Goal: Navigation & Orientation: Find specific page/section

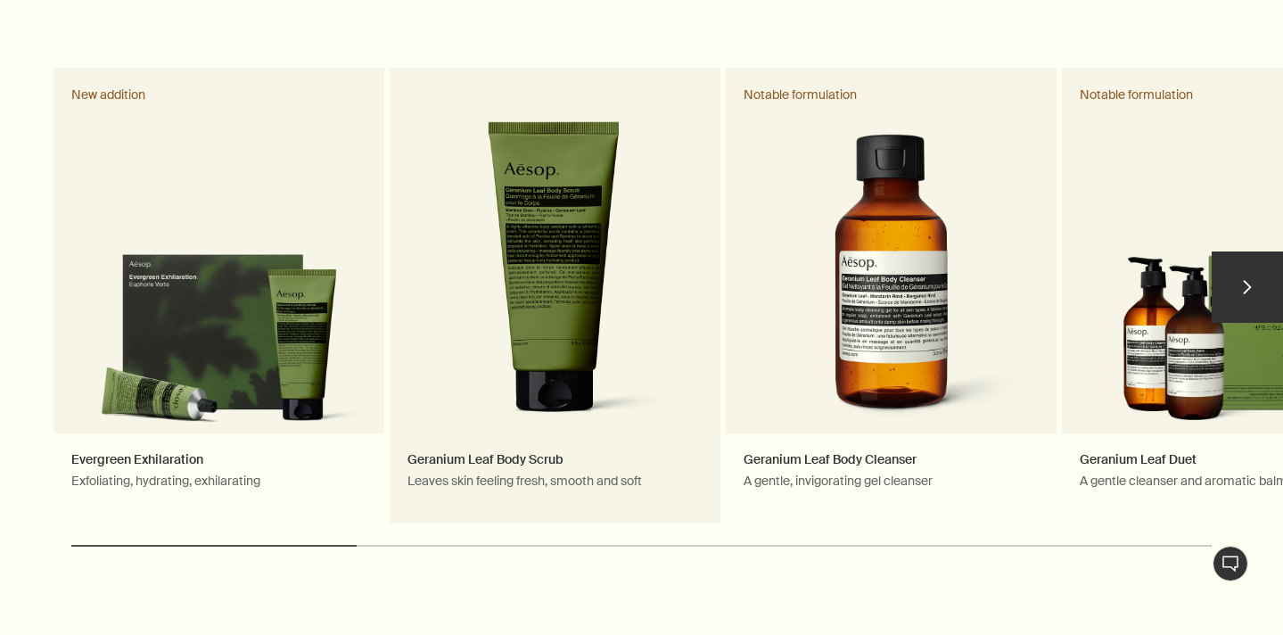
scroll to position [914, 0]
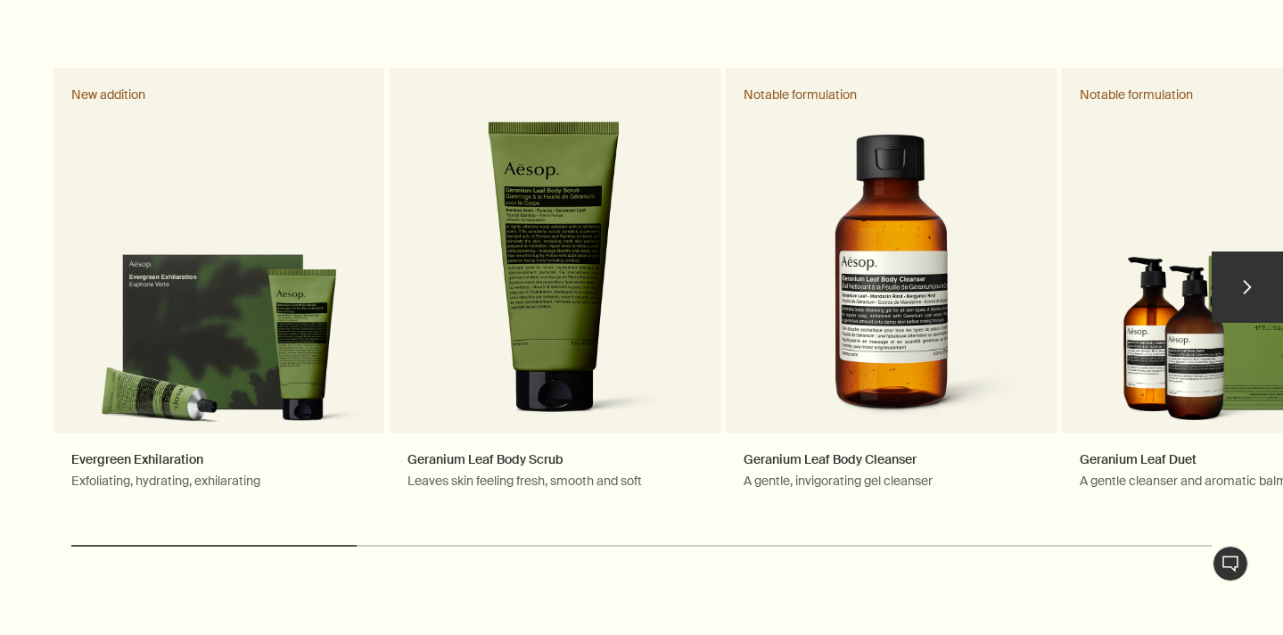
click at [1250, 252] on button "chevron" at bounding box center [1247, 287] width 71 height 71
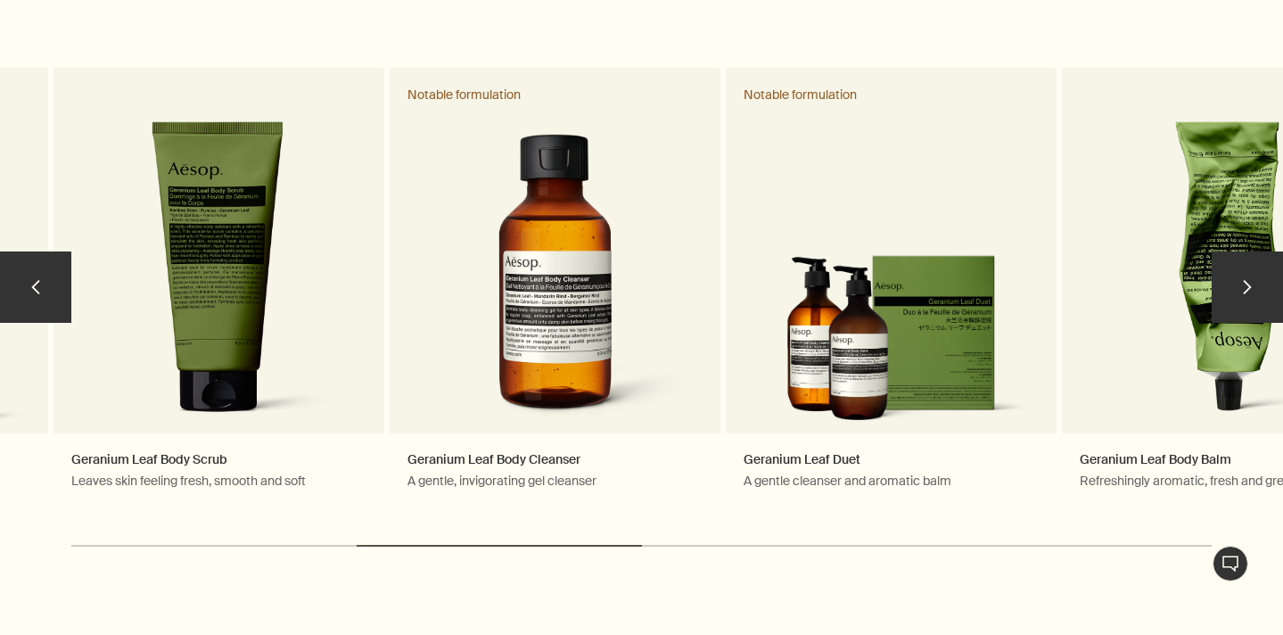
click at [1250, 252] on button "chevron" at bounding box center [1247, 287] width 71 height 71
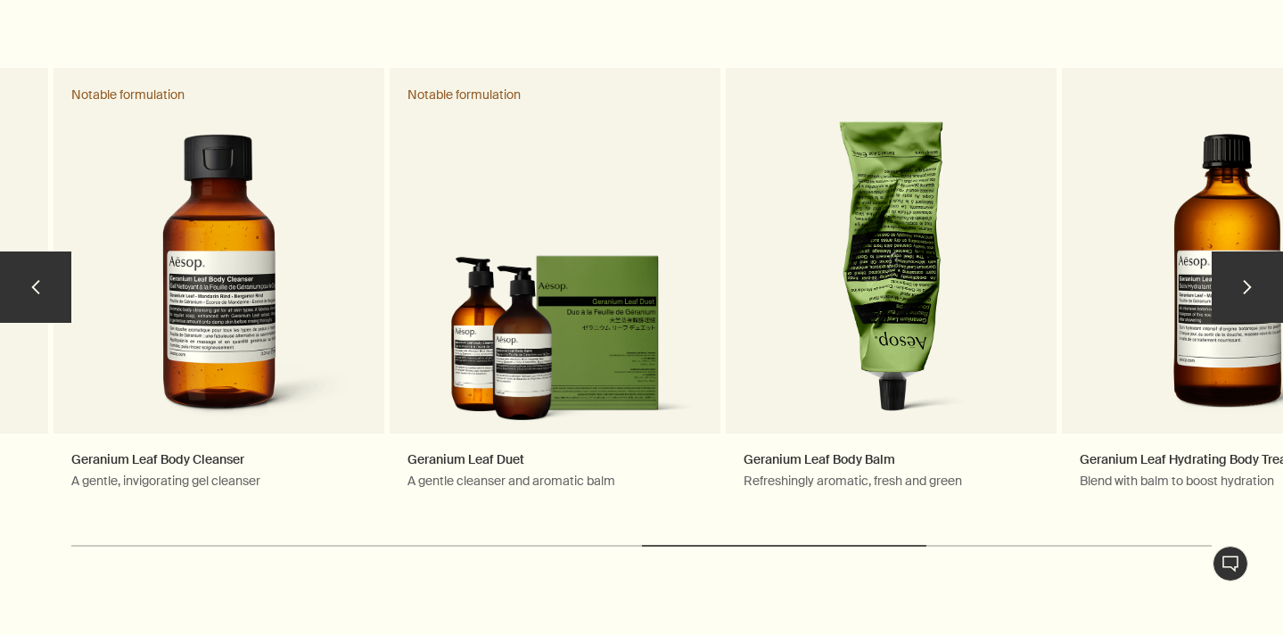
click at [1250, 252] on button "chevron" at bounding box center [1247, 287] width 71 height 71
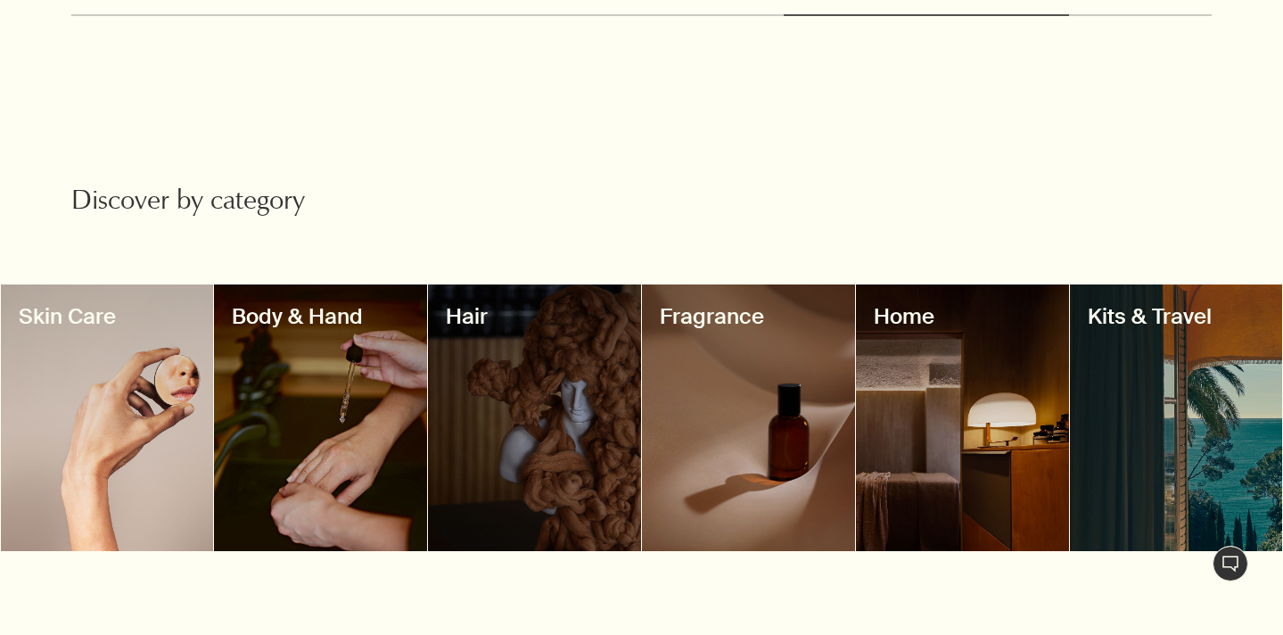
scroll to position [1487, 0]
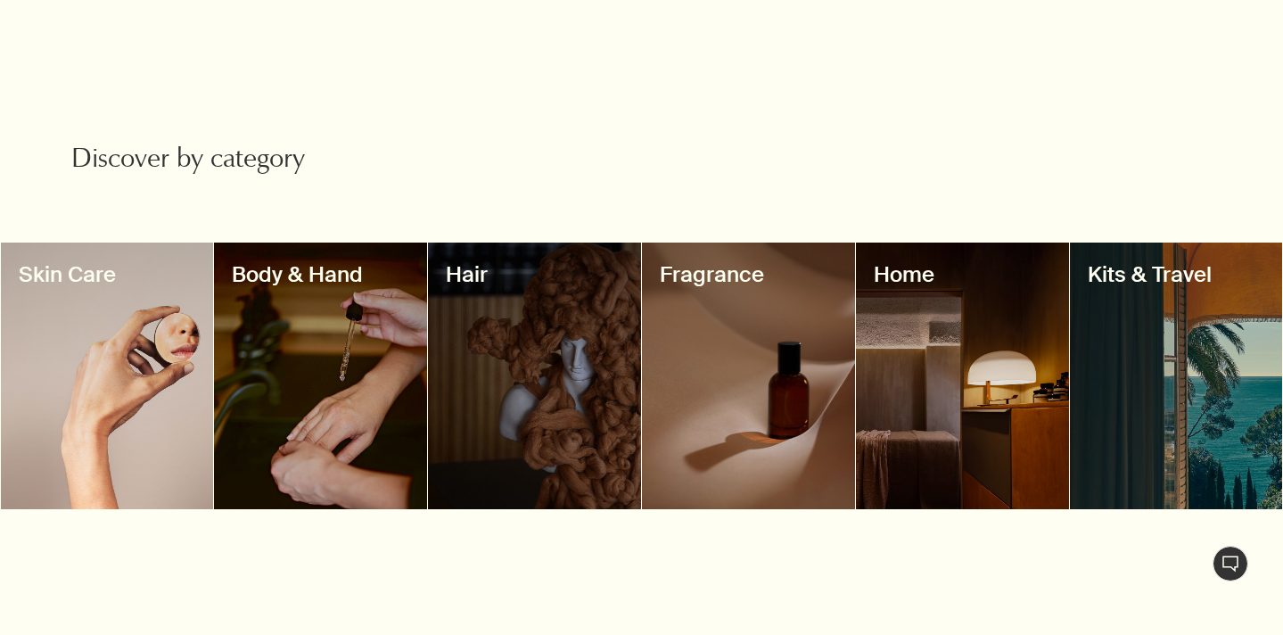
click at [716, 281] on div at bounding box center [748, 376] width 213 height 267
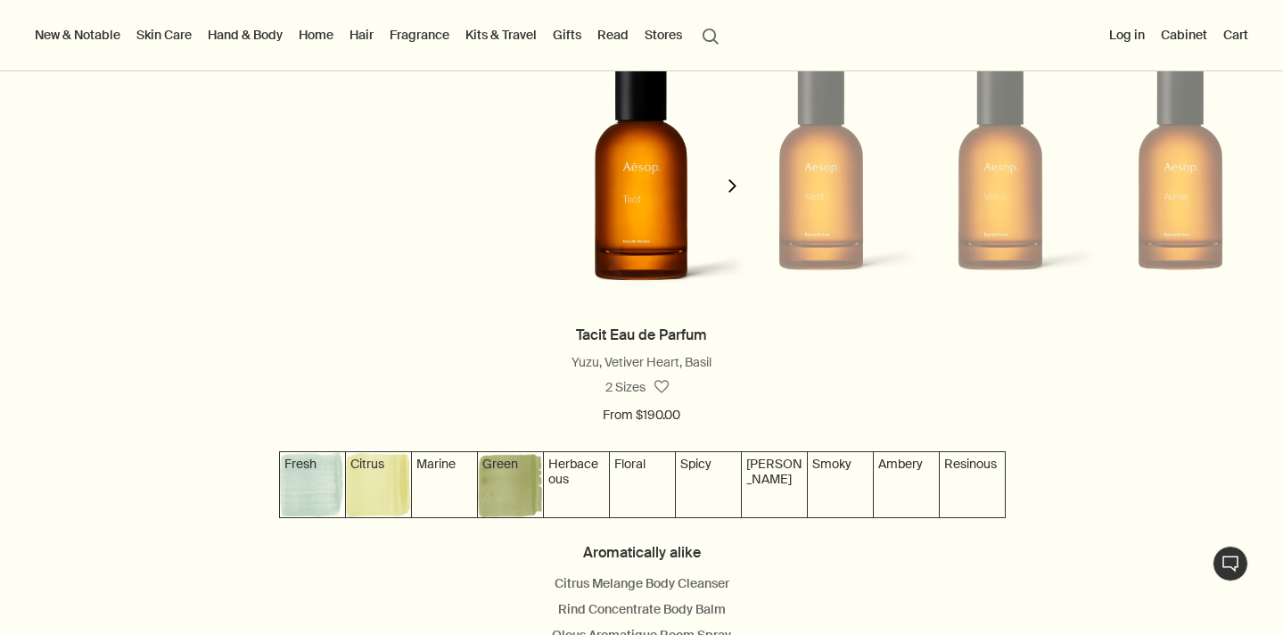
scroll to position [1596, 0]
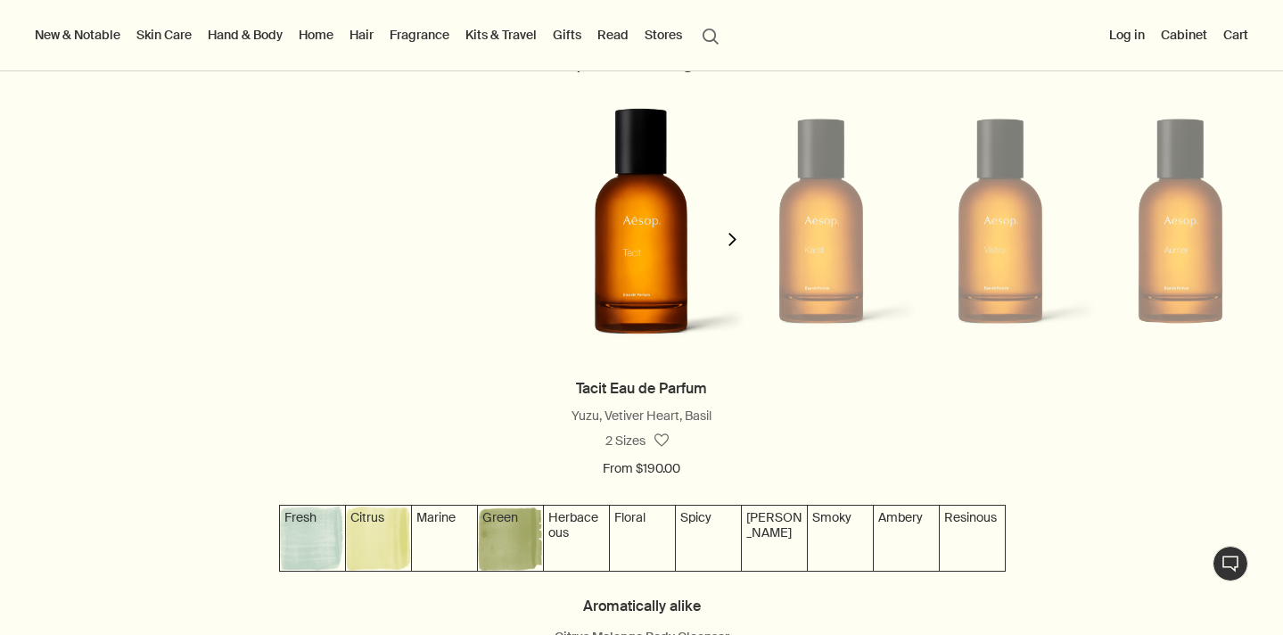
click at [730, 241] on icon "chevron" at bounding box center [732, 239] width 13 height 13
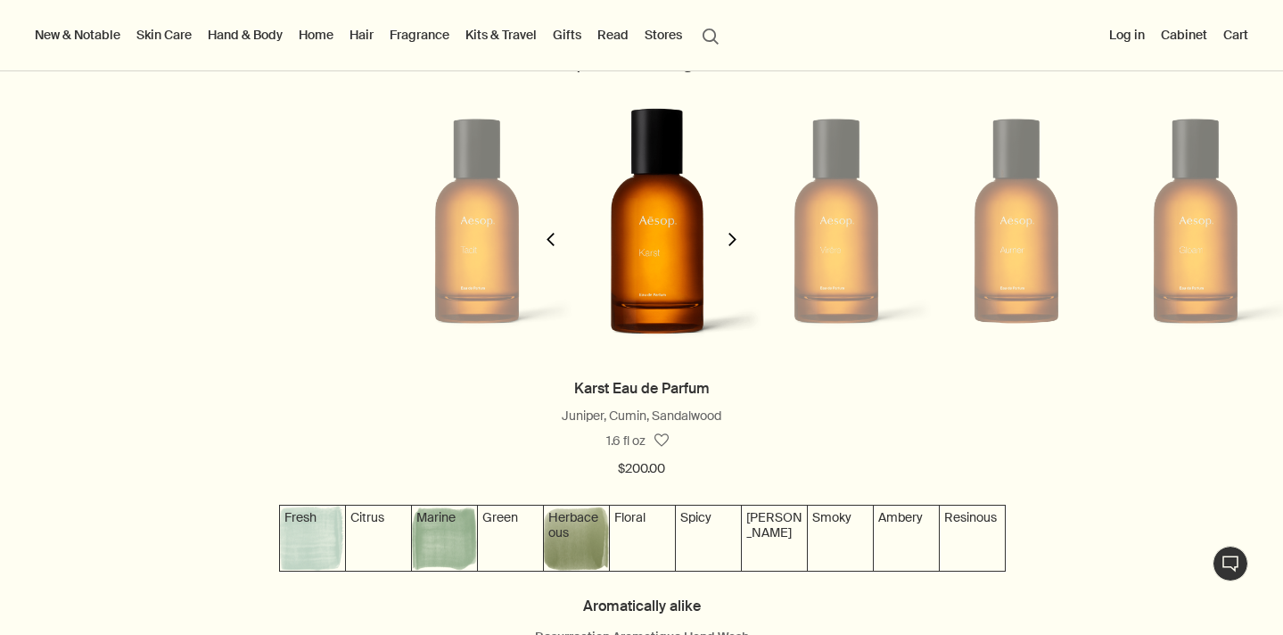
scroll to position [0, 179]
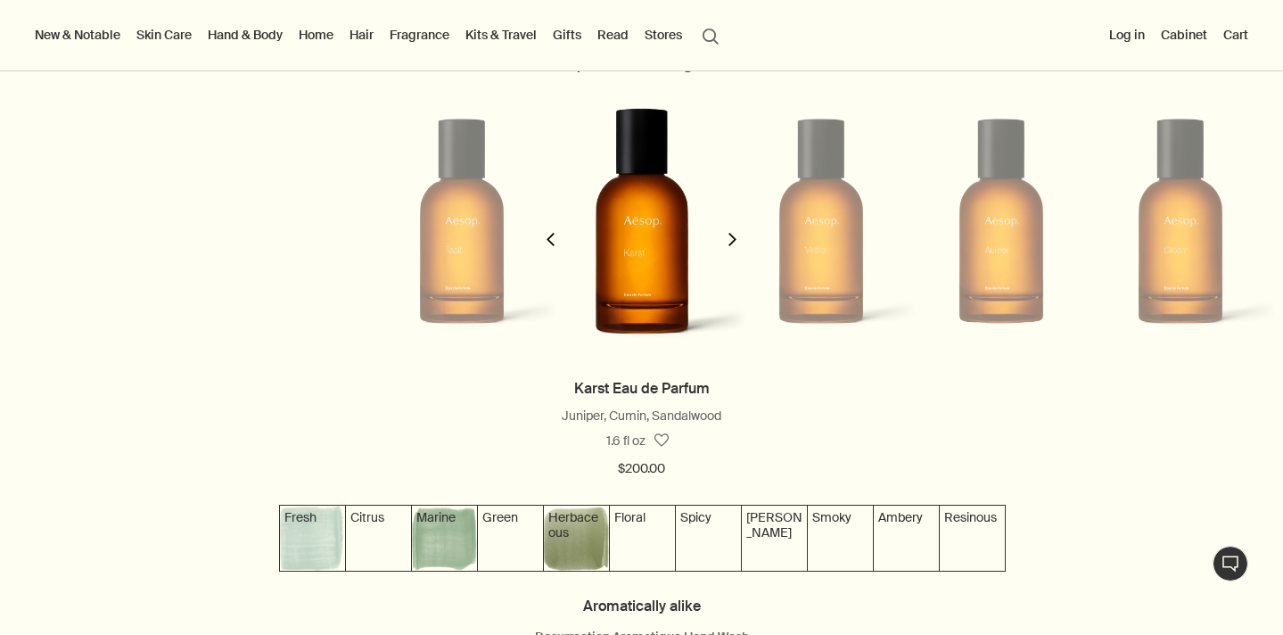
click at [730, 241] on icon "chevron" at bounding box center [732, 239] width 13 height 13
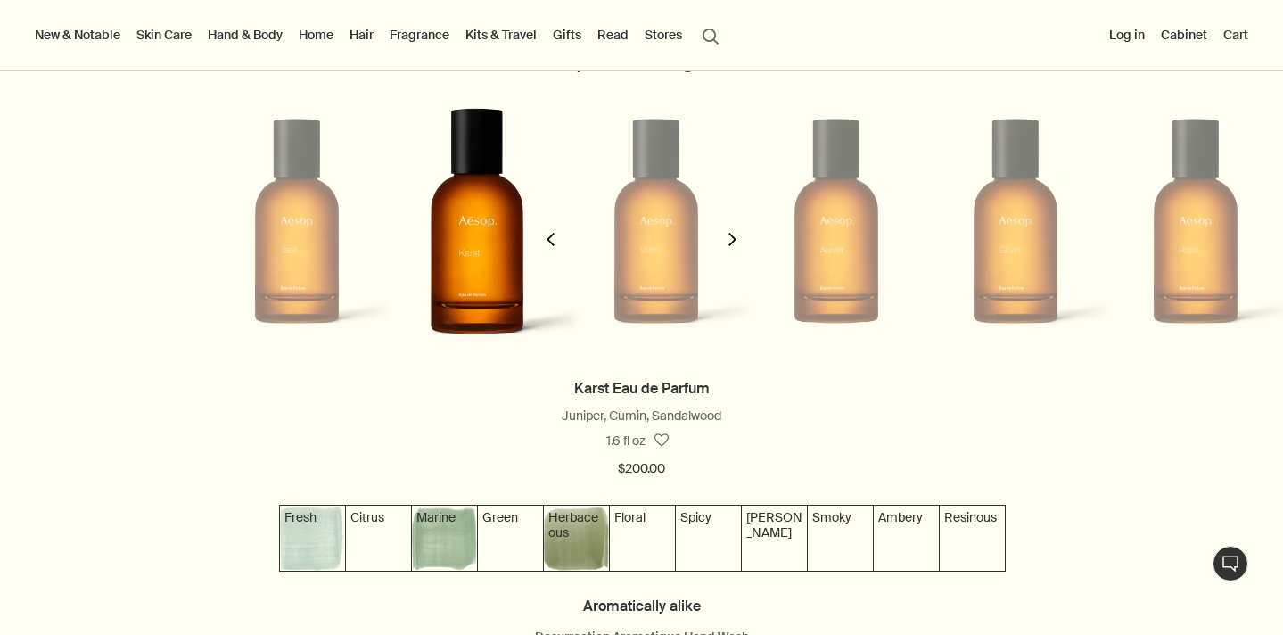
scroll to position [0, 359]
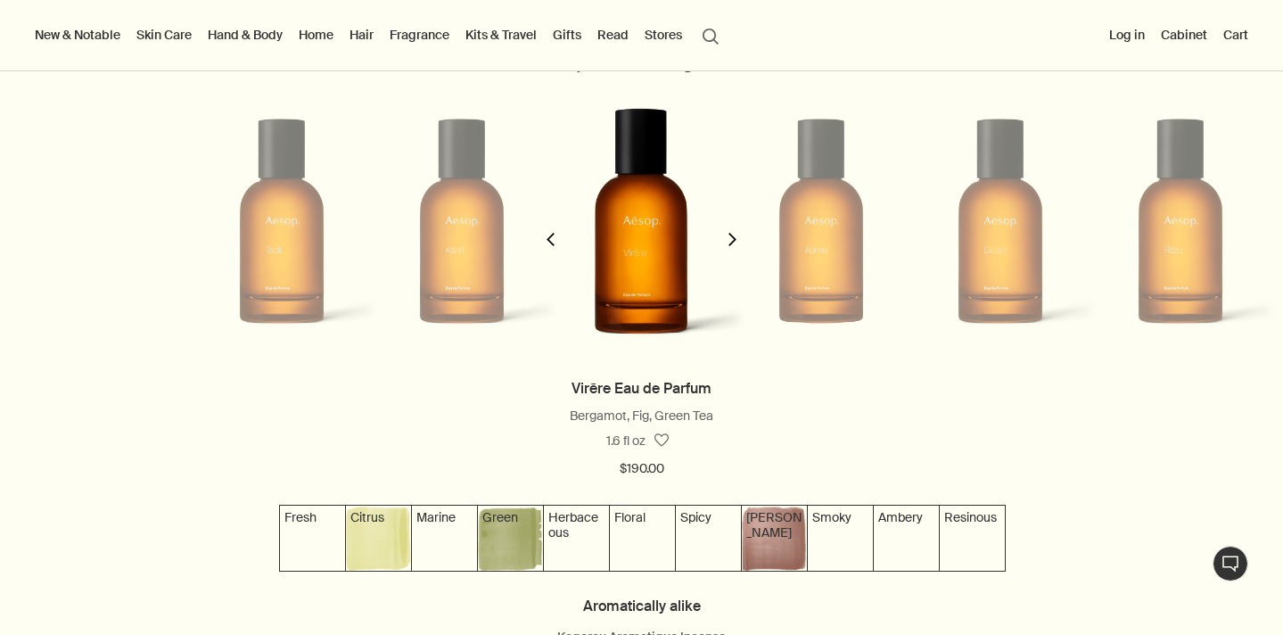
click at [547, 232] on button "chevron" at bounding box center [550, 227] width 36 height 297
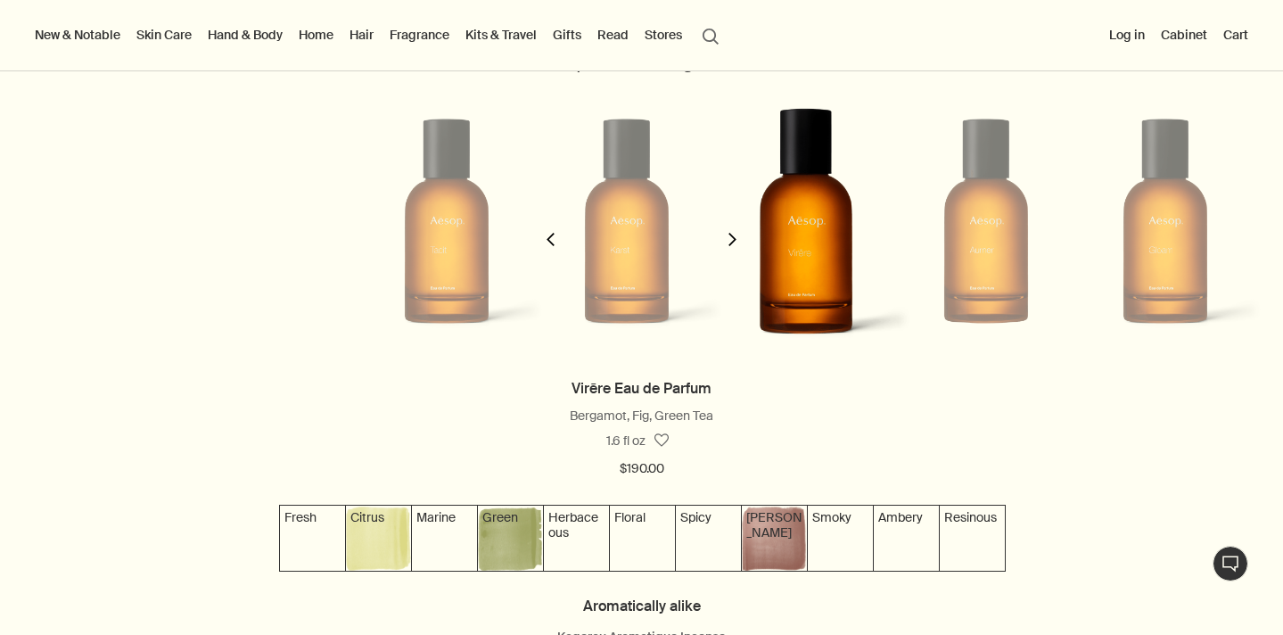
click at [547, 233] on icon "chevron" at bounding box center [550, 239] width 13 height 13
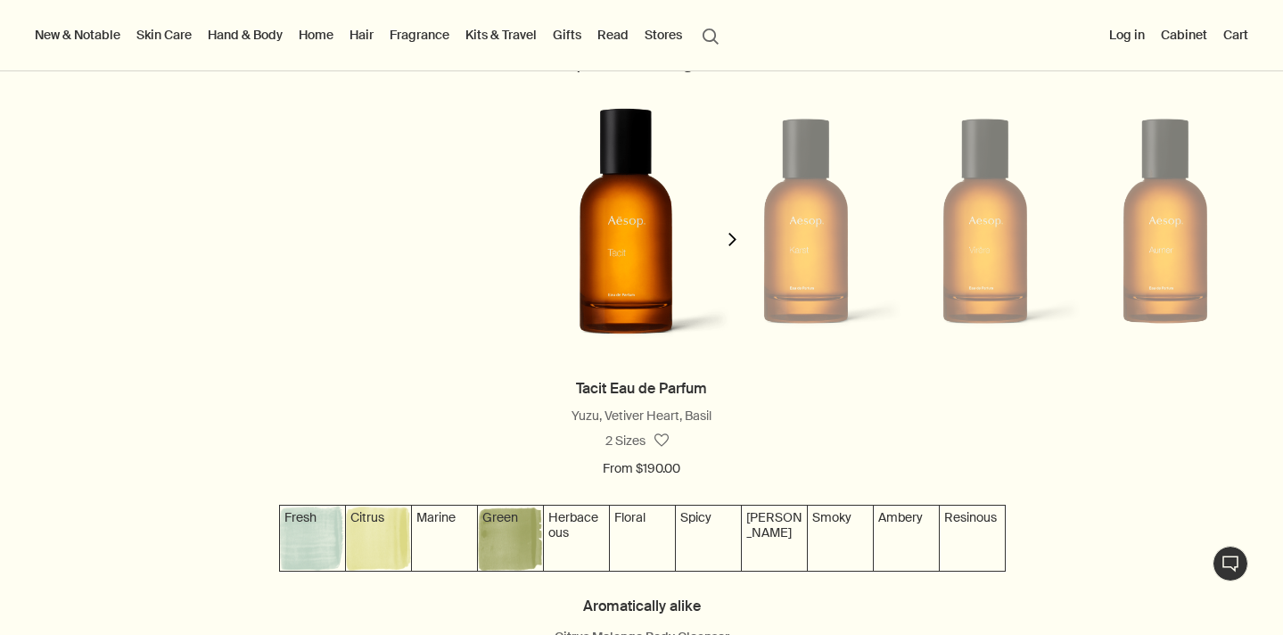
scroll to position [0, 0]
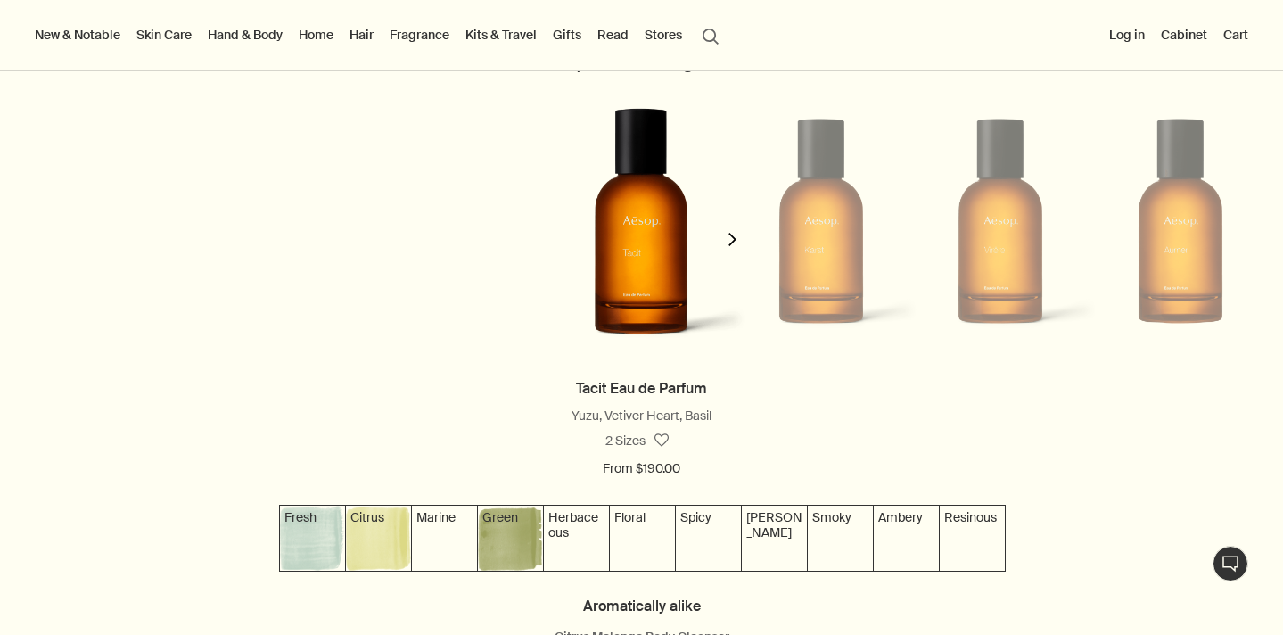
click at [733, 235] on polygon "button" at bounding box center [733, 239] width 8 height 13
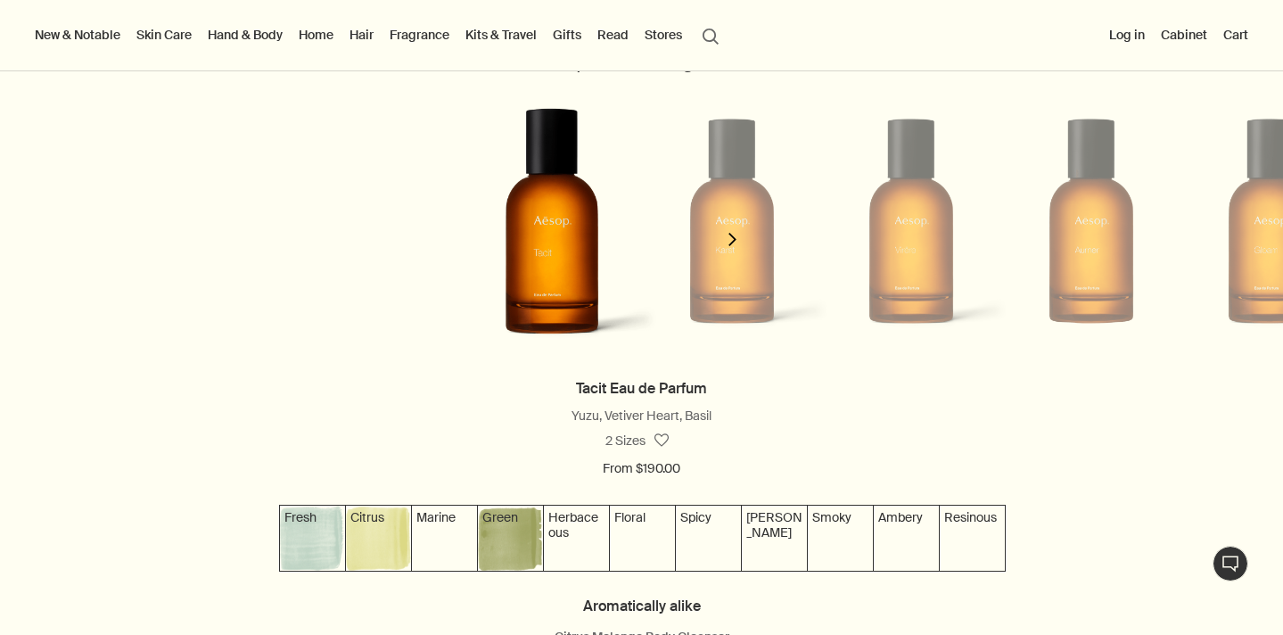
click at [733, 235] on polygon "button" at bounding box center [733, 239] width 8 height 13
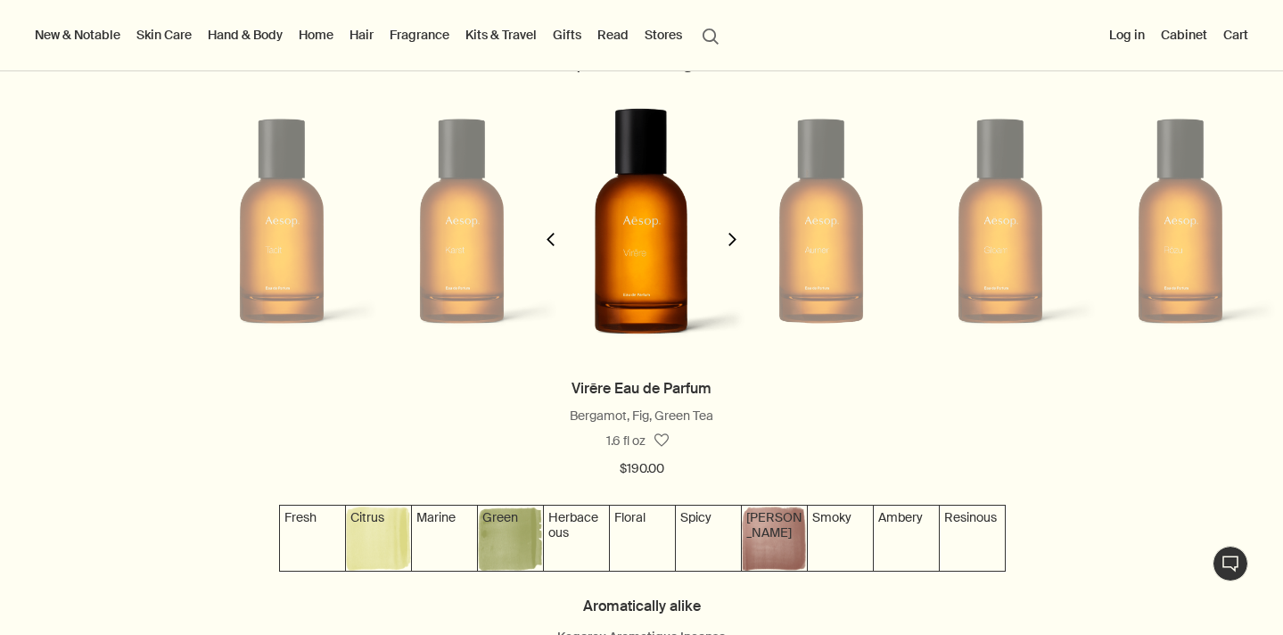
click at [733, 235] on polygon "button" at bounding box center [733, 239] width 8 height 13
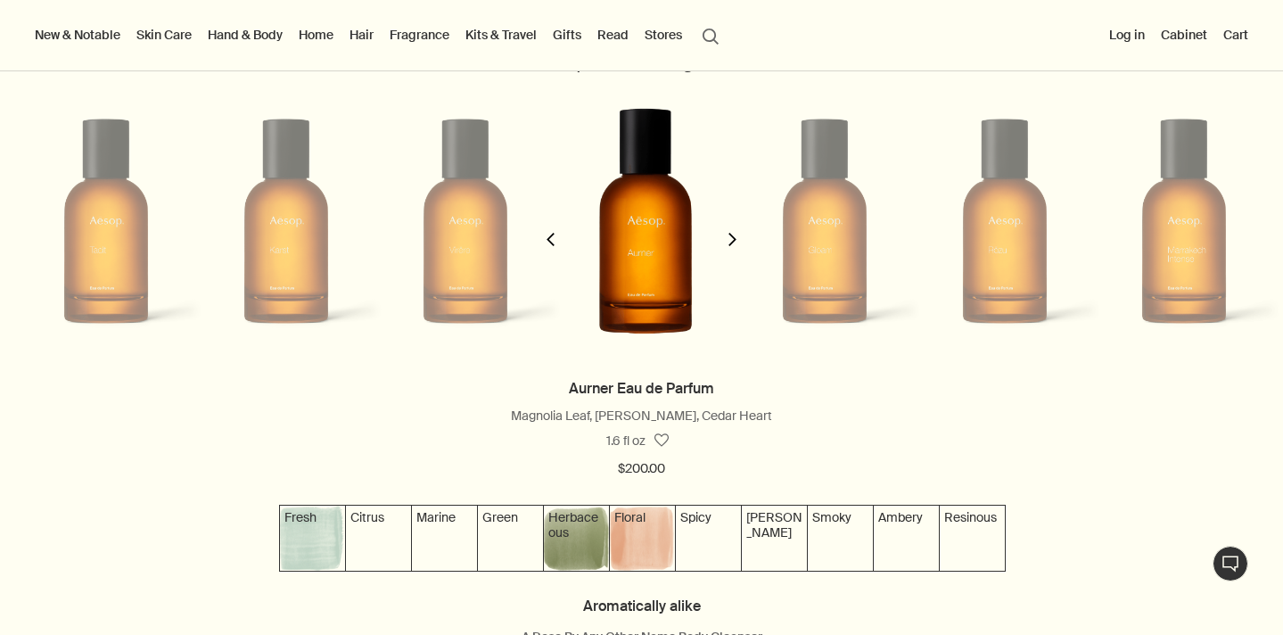
scroll to position [0, 539]
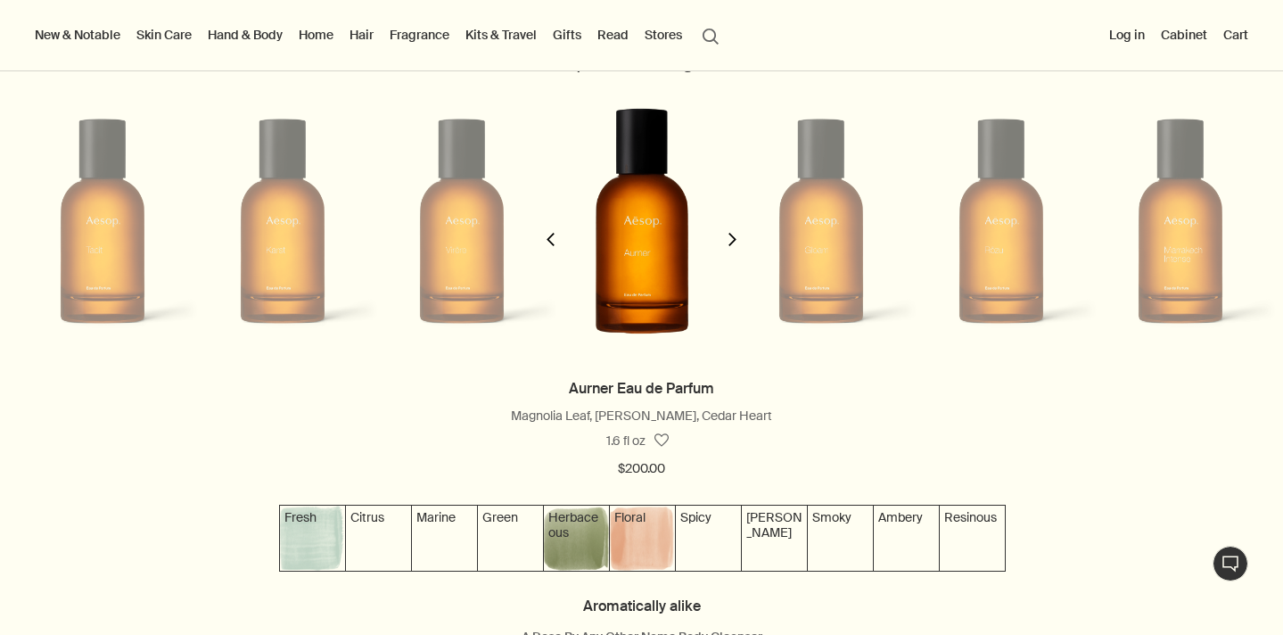
click at [733, 236] on polygon "button" at bounding box center [733, 239] width 8 height 13
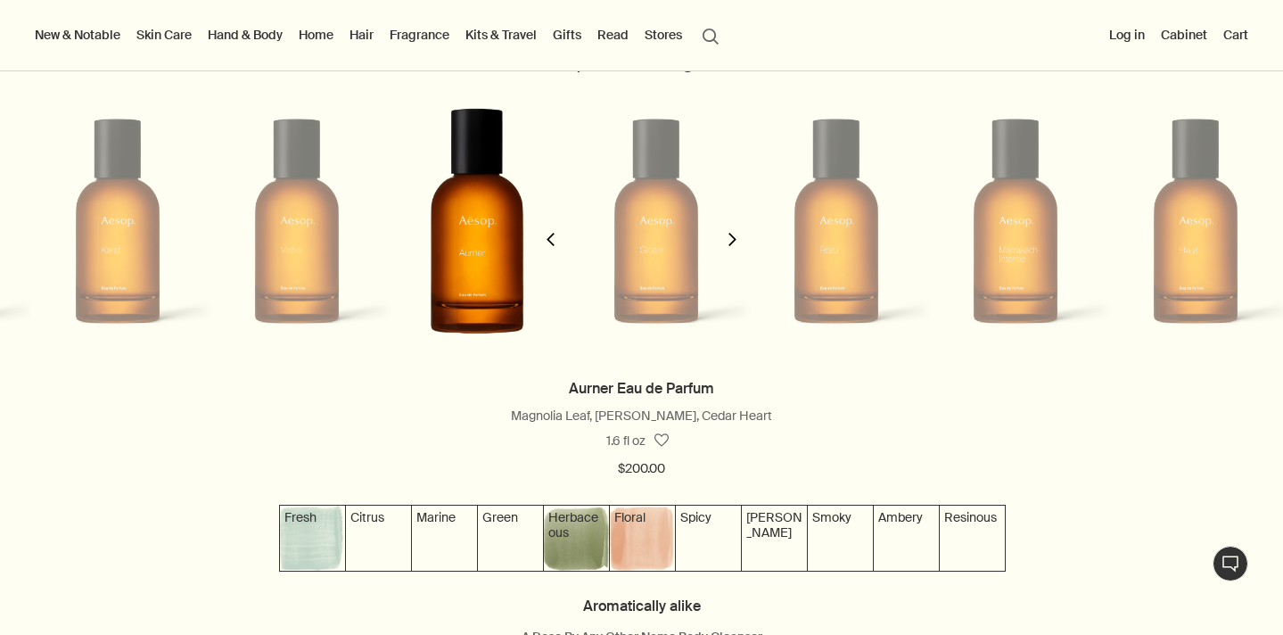
scroll to position [0, 719]
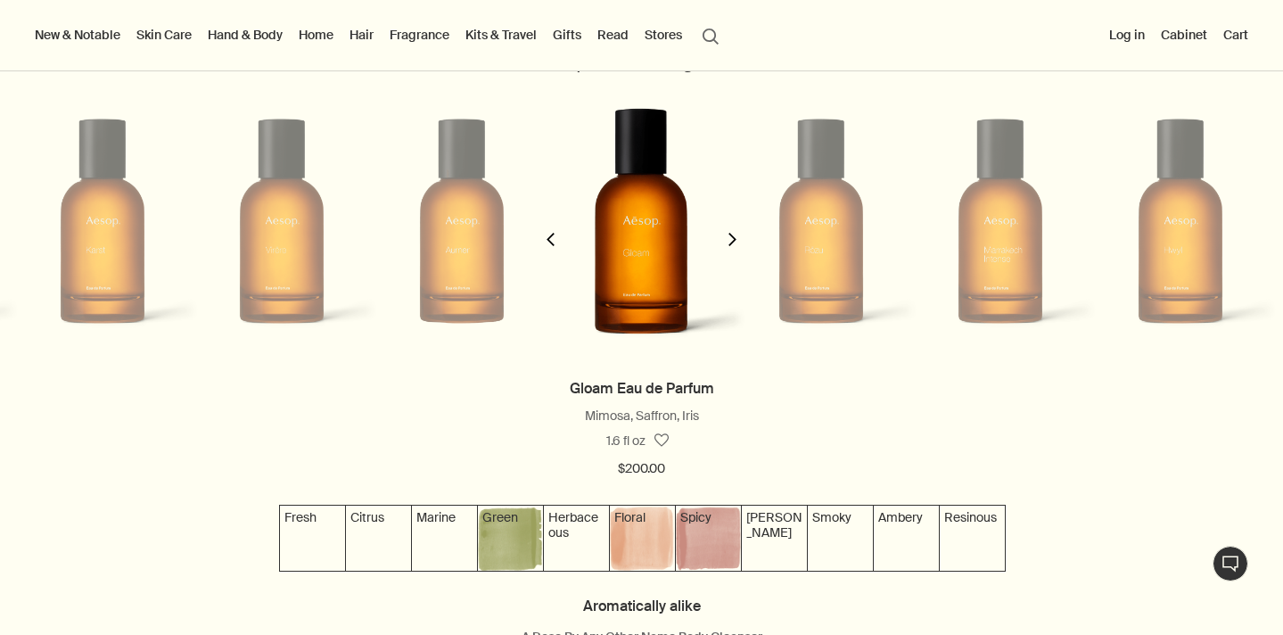
click at [733, 236] on polygon "button" at bounding box center [733, 239] width 8 height 13
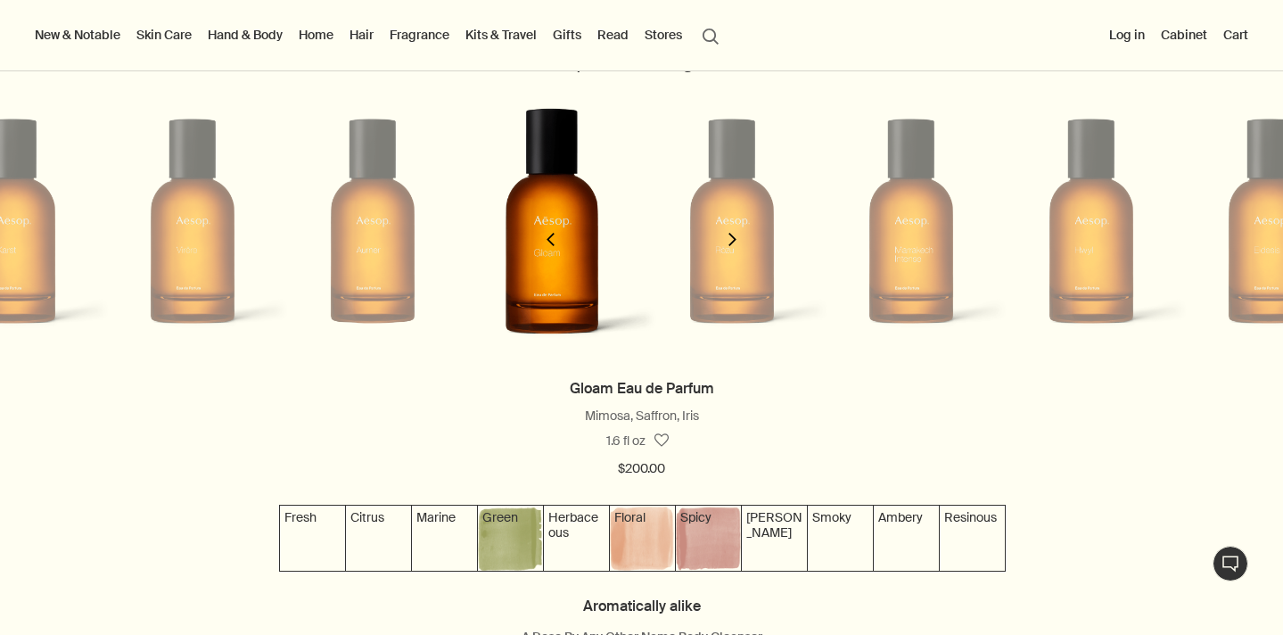
scroll to position [0, 898]
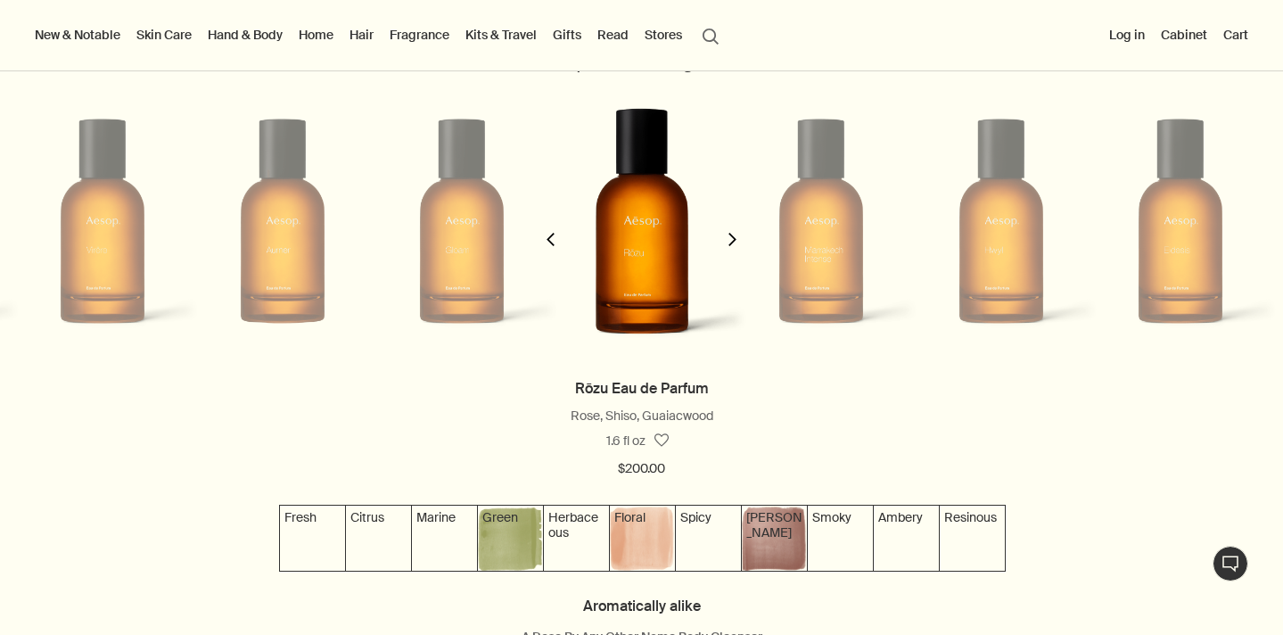
click at [733, 236] on polygon "button" at bounding box center [733, 239] width 8 height 13
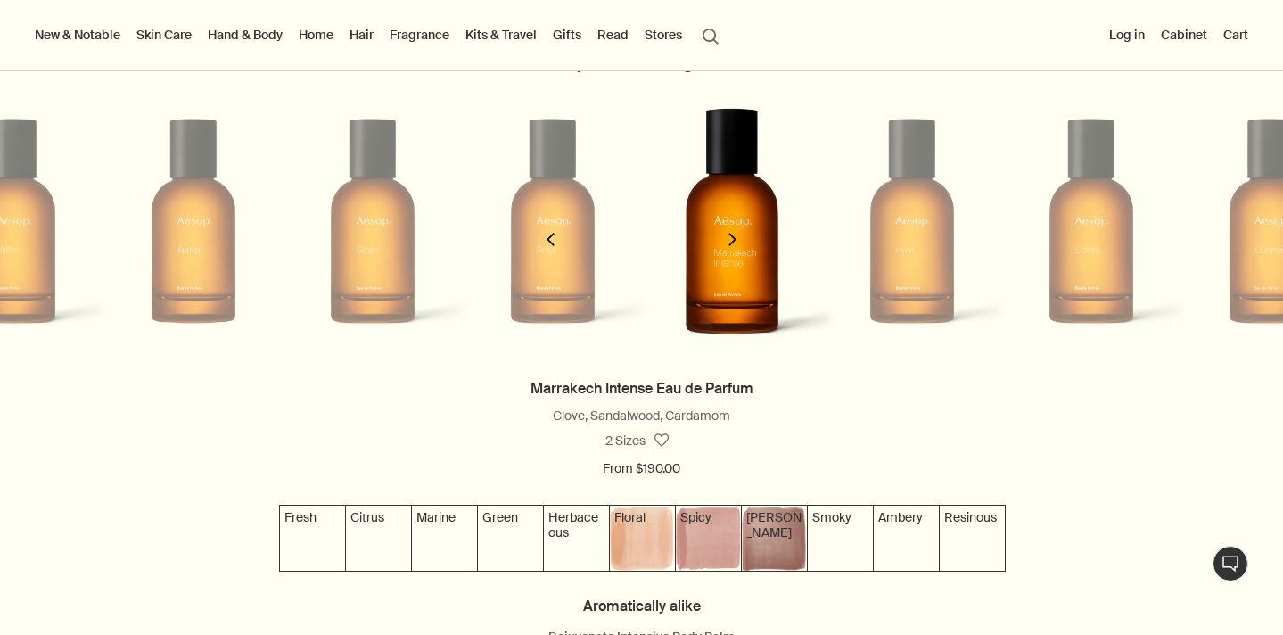
scroll to position [0, 1077]
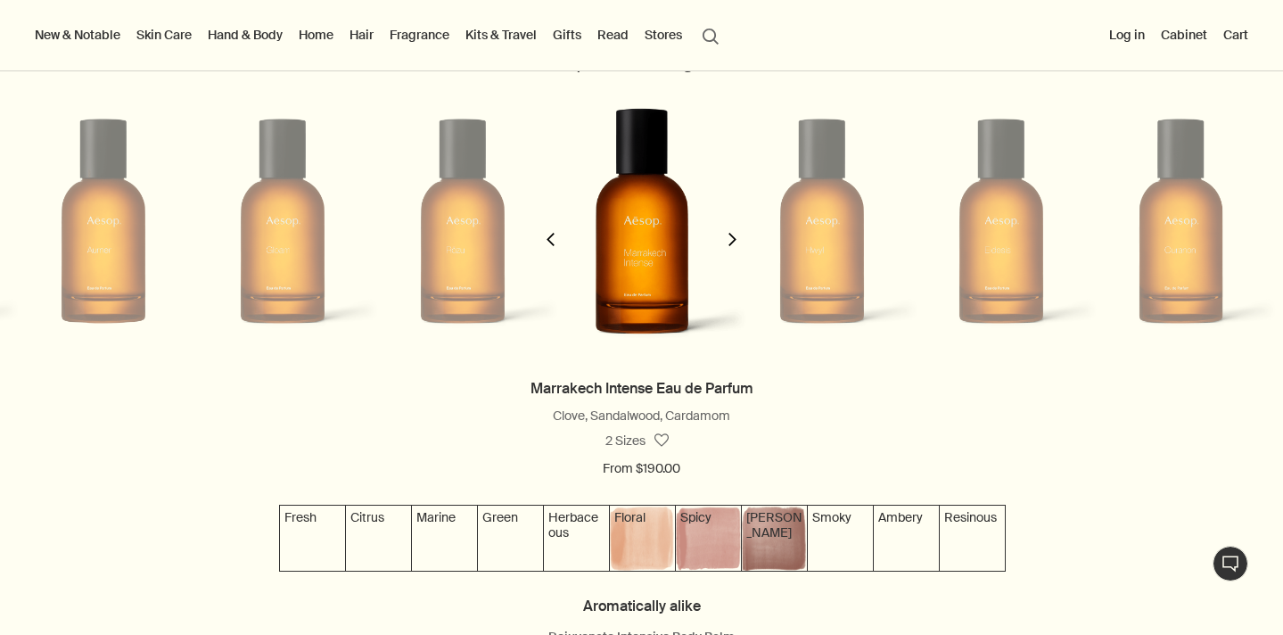
click at [733, 236] on polygon "button" at bounding box center [733, 239] width 8 height 13
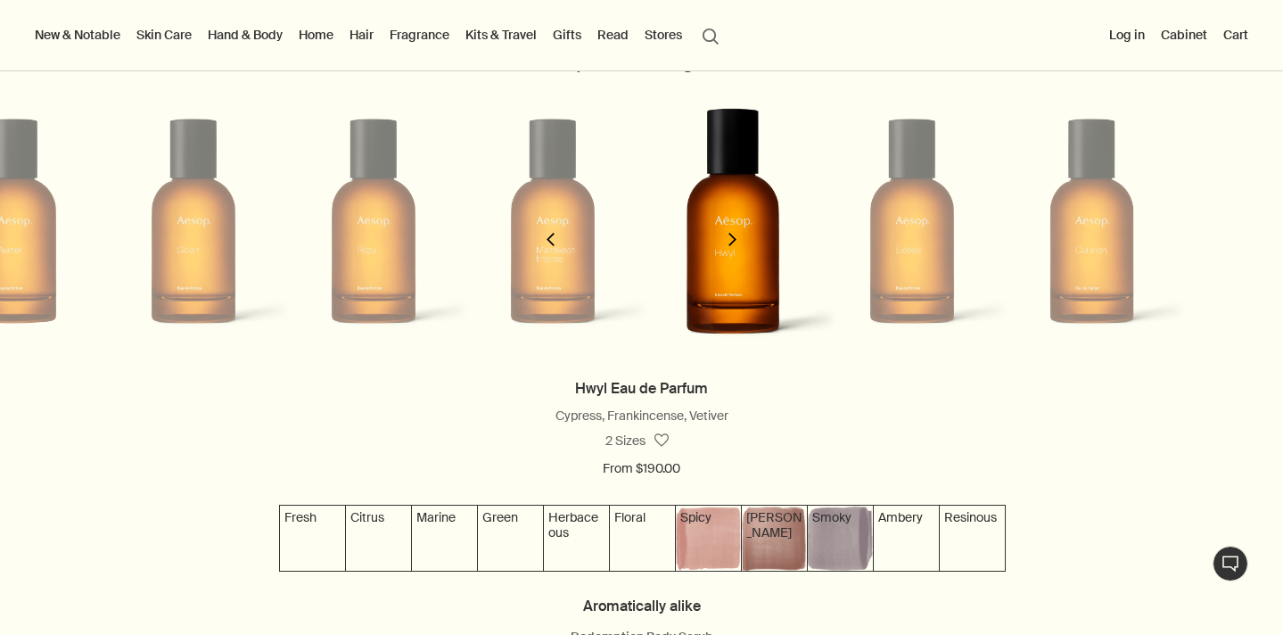
scroll to position [0, 1258]
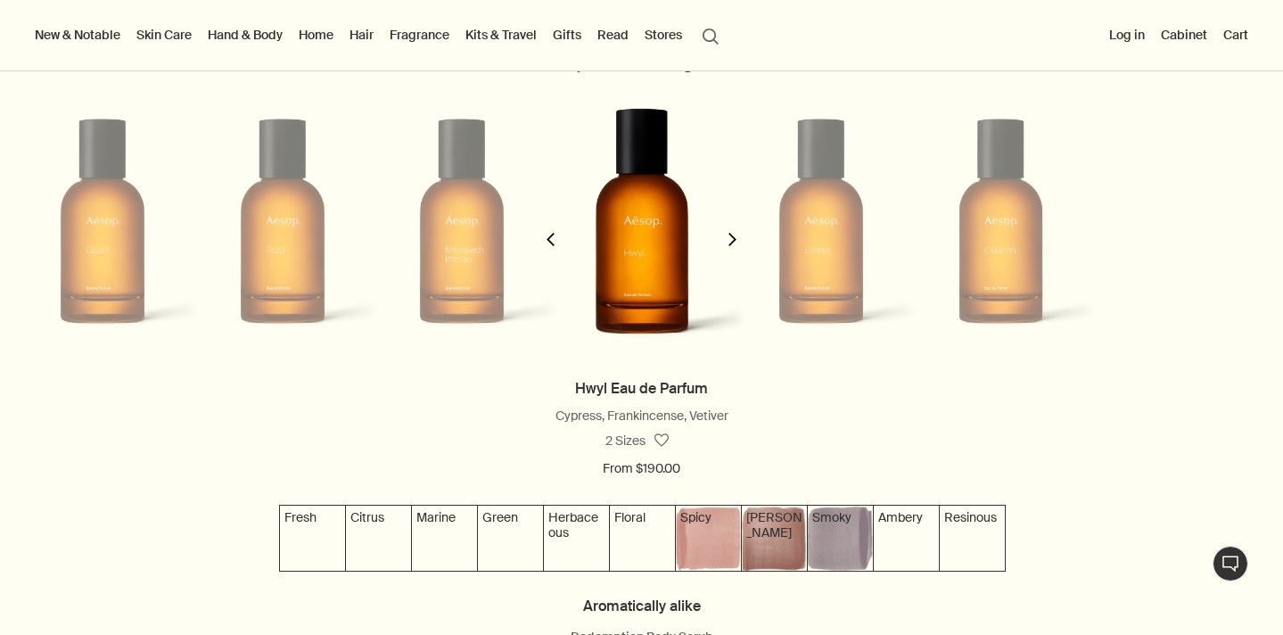
click at [733, 236] on polygon "button" at bounding box center [733, 239] width 8 height 13
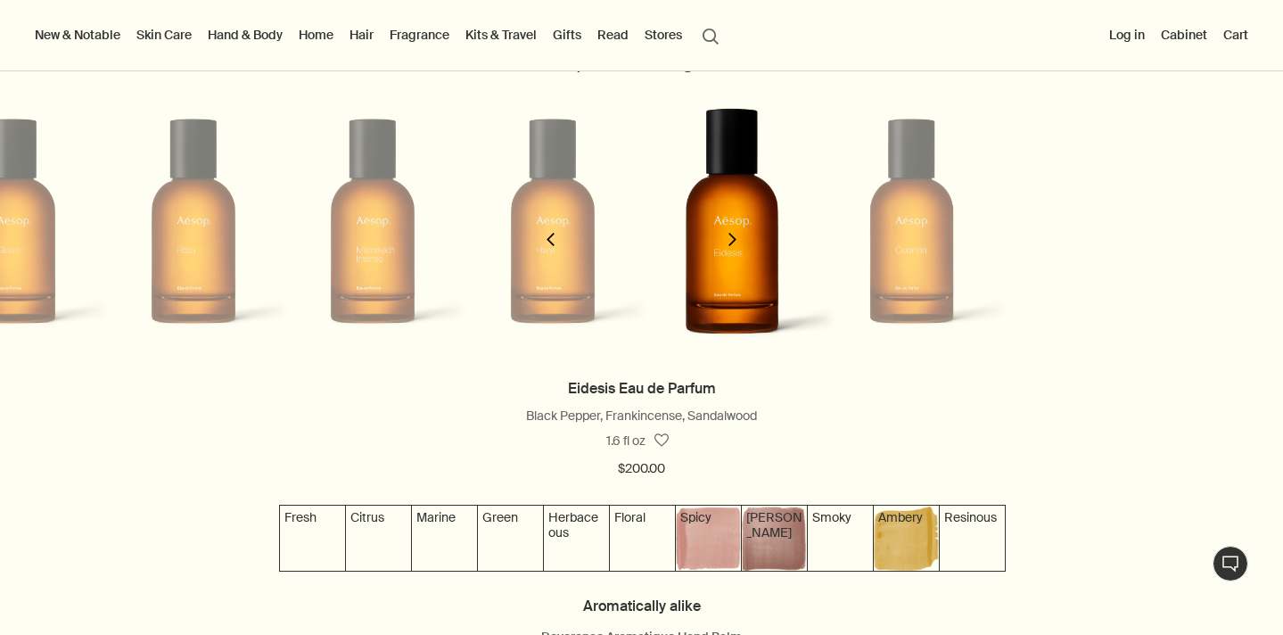
scroll to position [0, 1437]
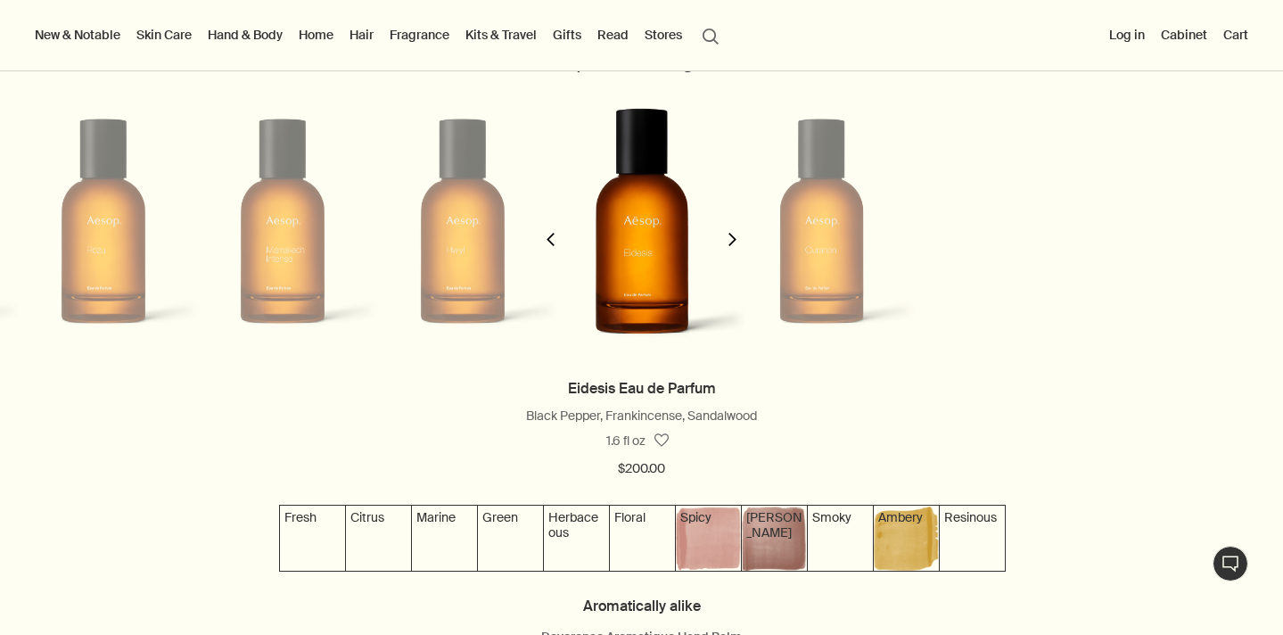
click at [734, 236] on polygon "button" at bounding box center [733, 239] width 8 height 13
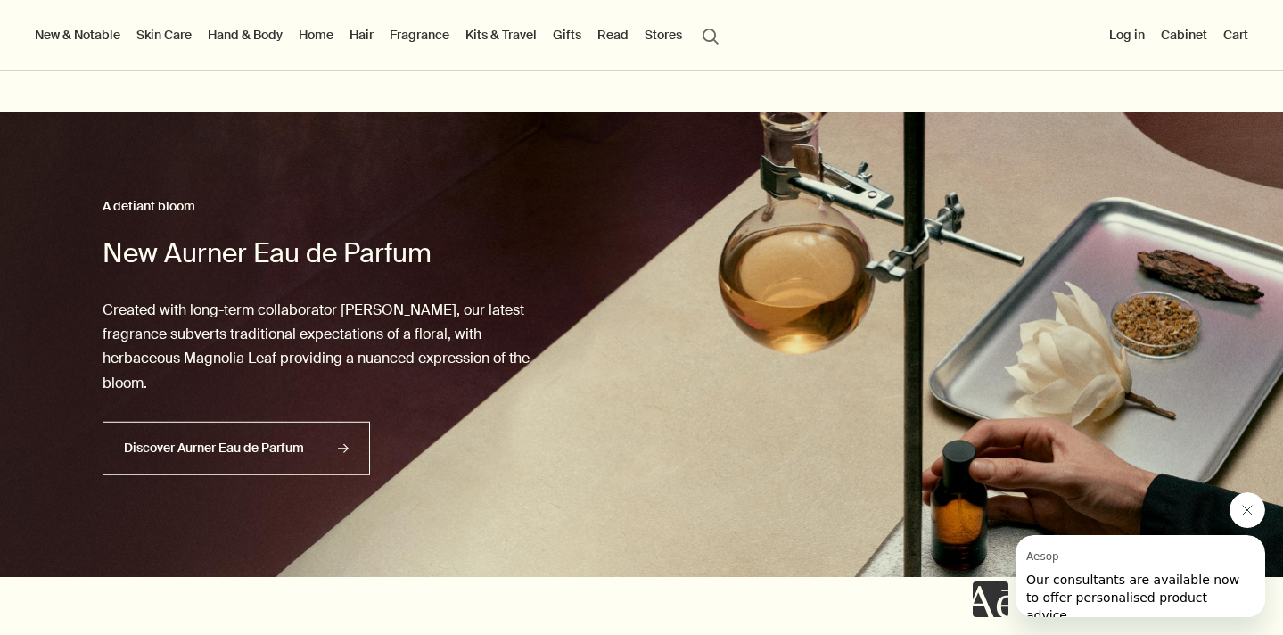
scroll to position [0, 0]
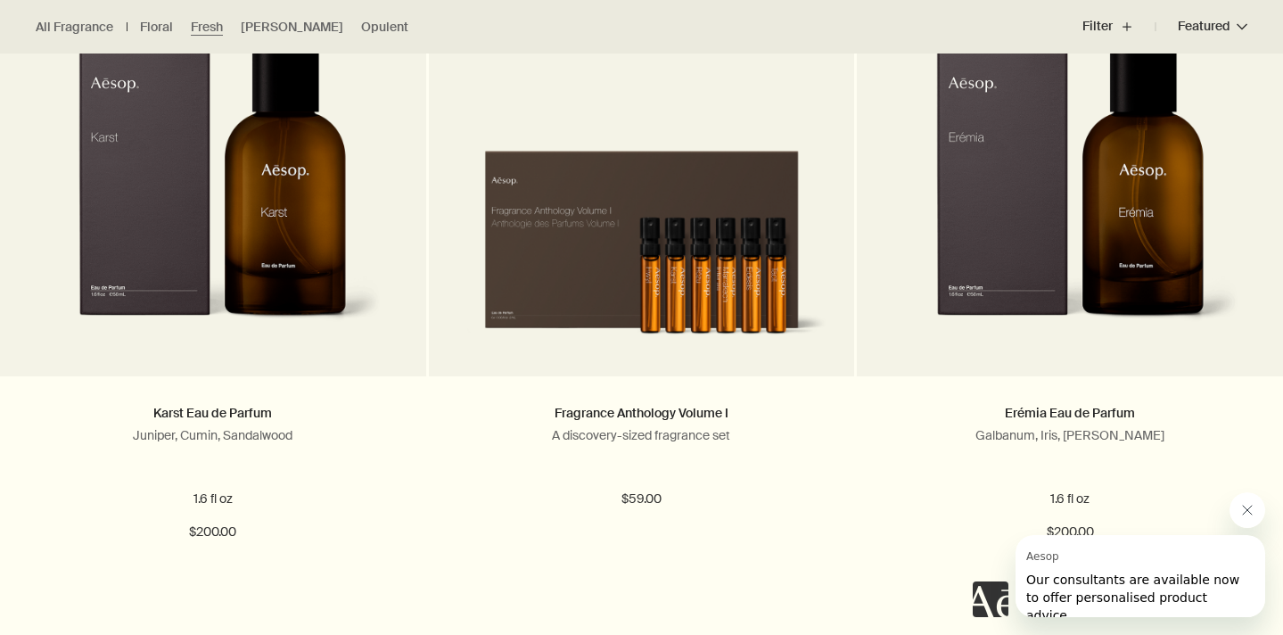
scroll to position [1253, 0]
